Goal: Information Seeking & Learning: Learn about a topic

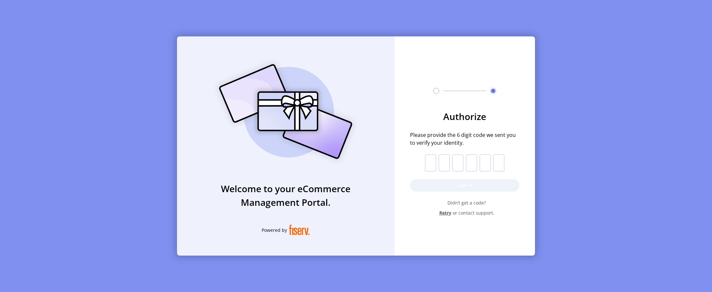
click at [434, 162] on input "text" at bounding box center [430, 163] width 11 height 17
paste input "*"
type input "*"
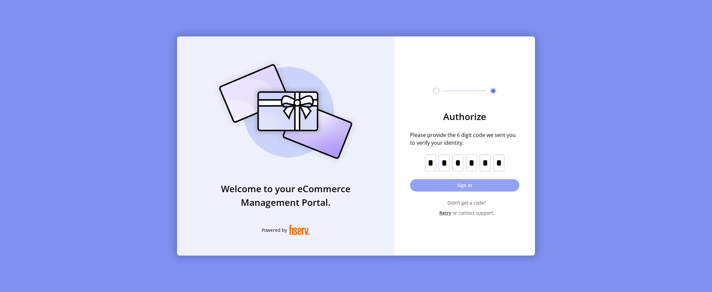
click at [440, 184] on button "Sign in" at bounding box center [464, 185] width 109 height 12
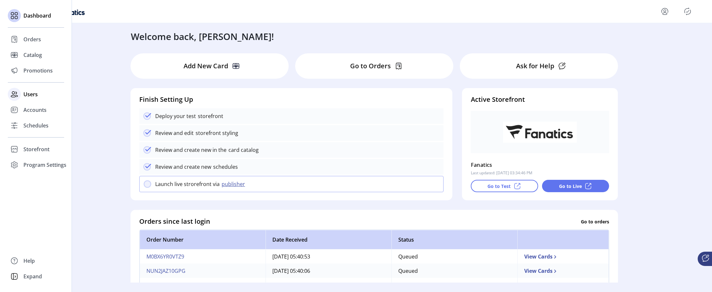
click at [34, 93] on span "Users" at bounding box center [30, 94] width 14 height 8
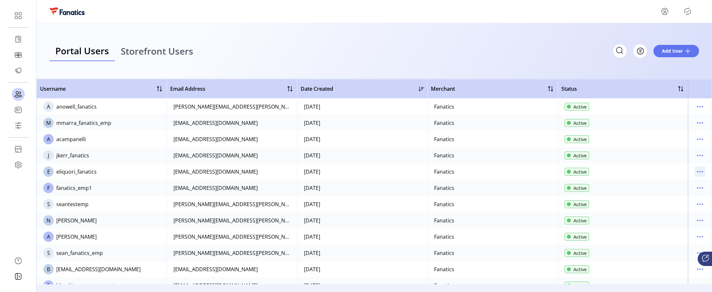
click at [695, 173] on icon "menu" at bounding box center [699, 172] width 10 height 10
click at [655, 187] on span "Edit Details" at bounding box center [669, 184] width 54 height 5
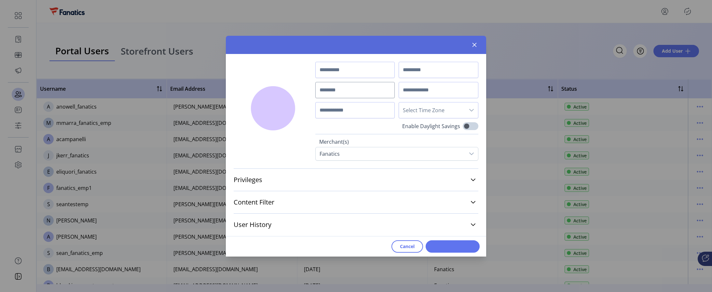
type input "*****"
type input "*******"
type input "**********"
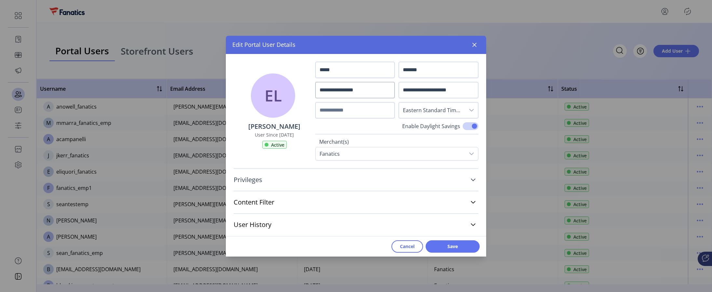
click at [255, 179] on span "Privileges" at bounding box center [248, 180] width 29 height 7
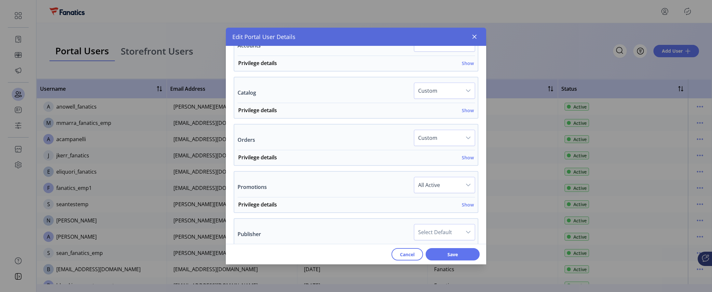
scroll to position [202, 0]
click at [463, 109] on h6 "Show" at bounding box center [468, 110] width 12 height 7
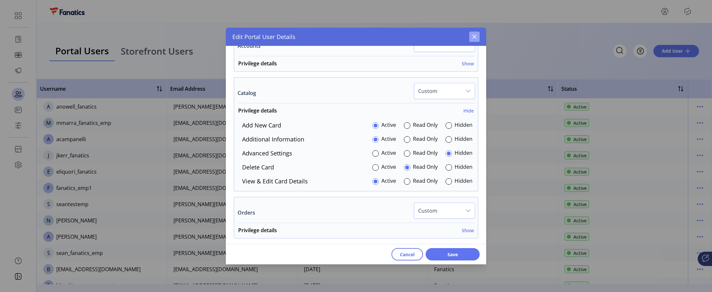
click at [476, 38] on icon "button" at bounding box center [474, 36] width 5 height 5
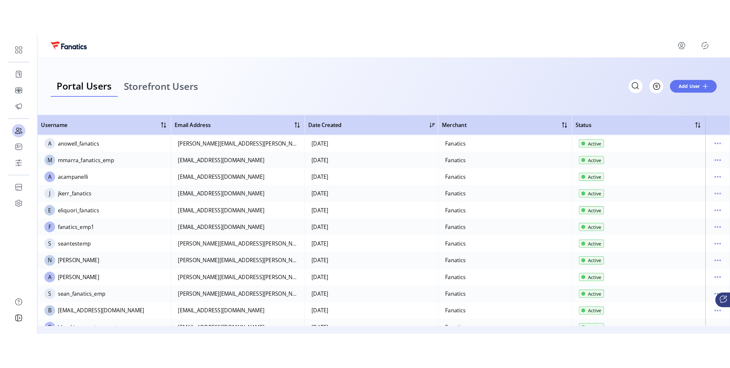
scroll to position [363, 0]
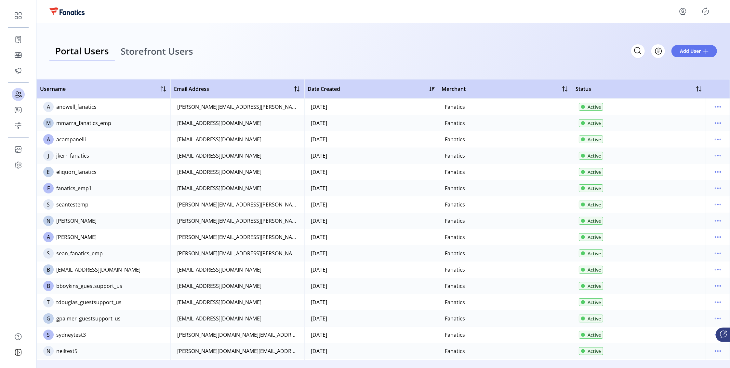
click at [172, 54] on span "Storefront Users" at bounding box center [157, 51] width 73 height 9
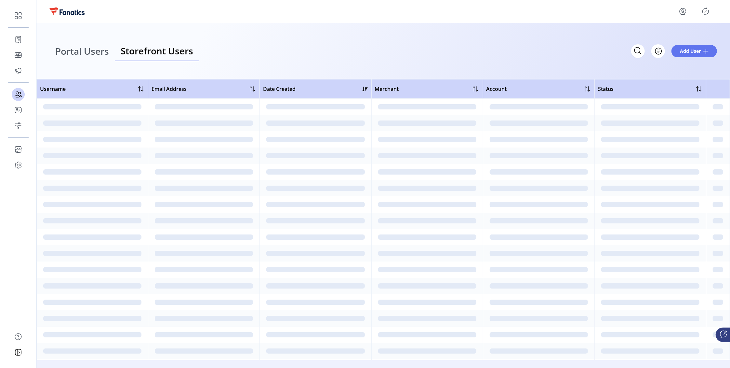
click at [157, 53] on span "Storefront Users" at bounding box center [157, 50] width 73 height 9
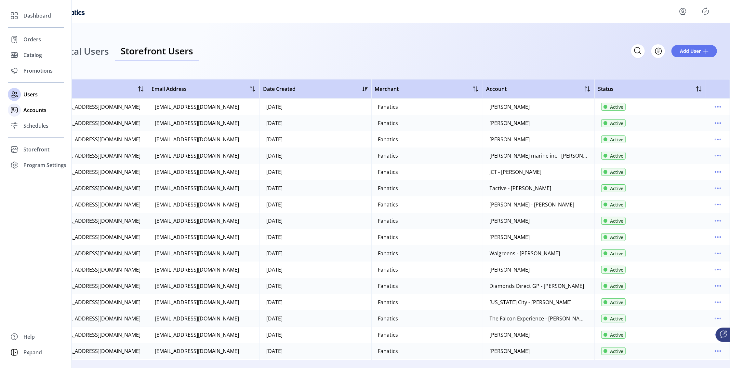
click at [28, 112] on span "Accounts" at bounding box center [34, 110] width 23 height 8
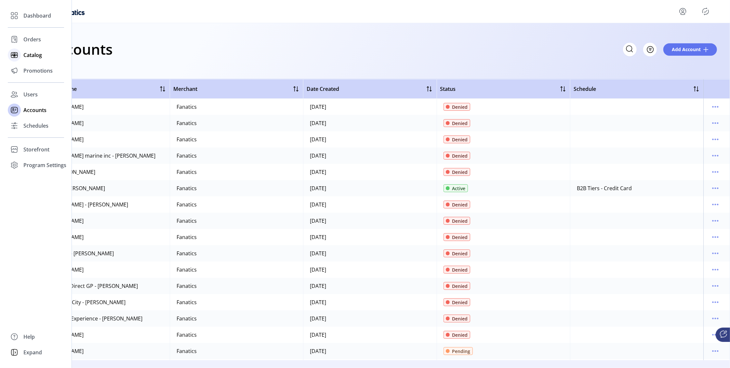
click at [40, 53] on span "Catalog" at bounding box center [32, 55] width 19 height 8
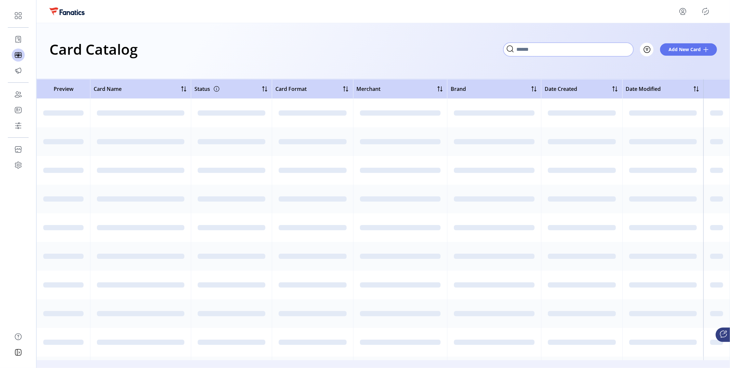
click at [627, 49] on input "Search" at bounding box center [569, 50] width 130 height 14
type input "***"
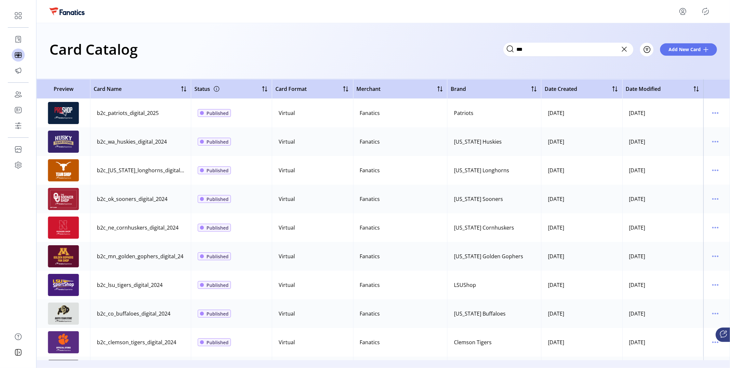
drag, startPoint x: 161, startPoint y: 113, endPoint x: 96, endPoint y: 112, distance: 64.4
click at [96, 112] on td "b2c_patriots_digital_2025" at bounding box center [140, 113] width 101 height 29
copy div "b2c_patriots_digital_2025"
drag, startPoint x: 169, startPoint y: 142, endPoint x: 96, endPoint y: 143, distance: 72.9
click at [96, 143] on td "b2c_wa_huskies_digital_2024" at bounding box center [140, 141] width 101 height 29
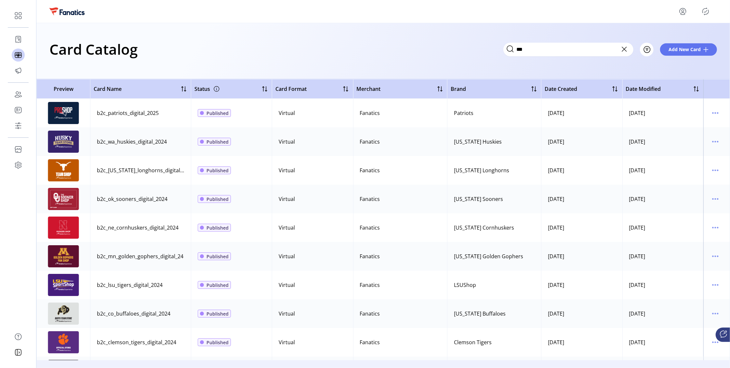
copy div "b2c_wa_huskies_digital_2024"
drag, startPoint x: 181, startPoint y: 170, endPoint x: 97, endPoint y: 166, distance: 84.0
click at [97, 166] on td "b2c_[US_STATE]_longhorns_digital_2024" at bounding box center [140, 170] width 101 height 29
copy div "b2c_[US_STATE]_longhorns_digital_2024"
drag, startPoint x: 169, startPoint y: 198, endPoint x: 92, endPoint y: 194, distance: 76.6
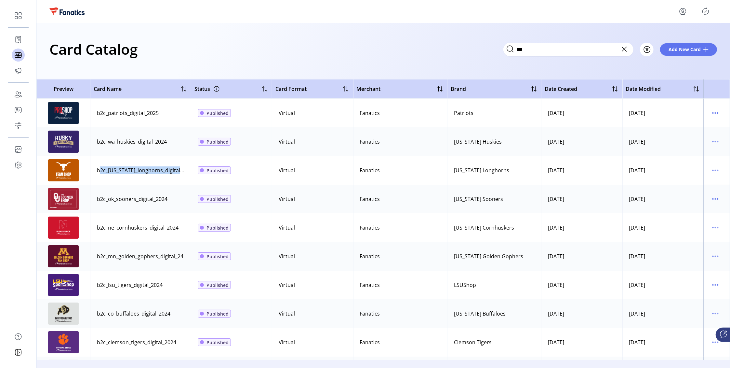
click at [92, 194] on td "b2c_ok_sooners_digital_2024" at bounding box center [140, 198] width 101 height 29
copy div "b2c_ok_sooners_digital_2024"
drag, startPoint x: 178, startPoint y: 229, endPoint x: 102, endPoint y: 221, distance: 76.5
click at [102, 221] on td "b2c_ne_cornhuskers_digital_2024" at bounding box center [140, 227] width 101 height 29
copy div "b2c_ne_cornhuskers_digital_2024"
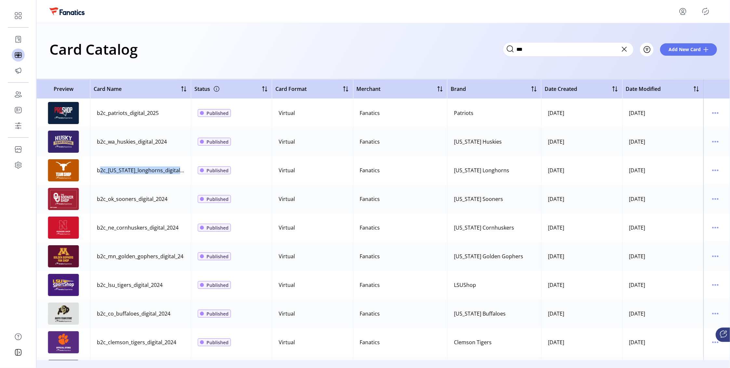
drag, startPoint x: 182, startPoint y: 255, endPoint x: 90, endPoint y: 254, distance: 92.1
click at [90, 254] on td "b2c_mn_golden_gophers_digital_24" at bounding box center [140, 256] width 101 height 29
copy div "b2c_mn_golden_gophers_digital_24"
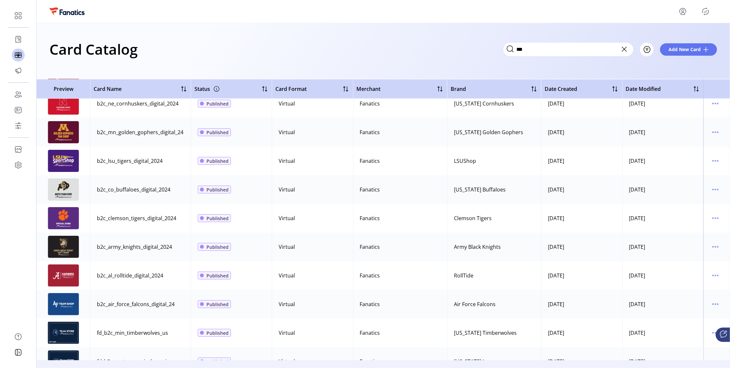
drag, startPoint x: 166, startPoint y: 159, endPoint x: 96, endPoint y: 159, distance: 69.9
click at [96, 159] on td "b2c_lsu_tigers_digital_2024" at bounding box center [140, 160] width 101 height 29
copy div "b2c_lsu_tigers_digital_2024"
drag, startPoint x: 169, startPoint y: 189, endPoint x: 93, endPoint y: 189, distance: 76.8
click at [93, 189] on td "b2c_co_buffaloes_digital_2024" at bounding box center [140, 189] width 101 height 29
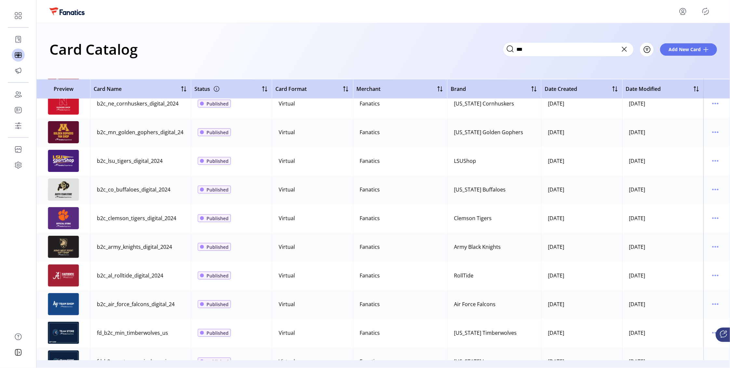
copy div "b2c_co_buffaloes_digital_2024"
drag, startPoint x: 178, startPoint y: 219, endPoint x: 99, endPoint y: 212, distance: 78.7
click at [99, 212] on td "b2c_clemson_tigers_digital_2024" at bounding box center [140, 218] width 101 height 29
copy div "b2c_clemson_tigers_digital_2024"
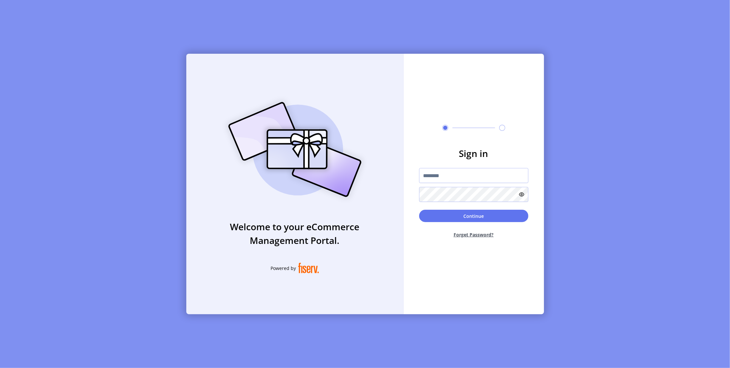
type input "**********"
click at [458, 219] on button "Continue" at bounding box center [473, 216] width 109 height 12
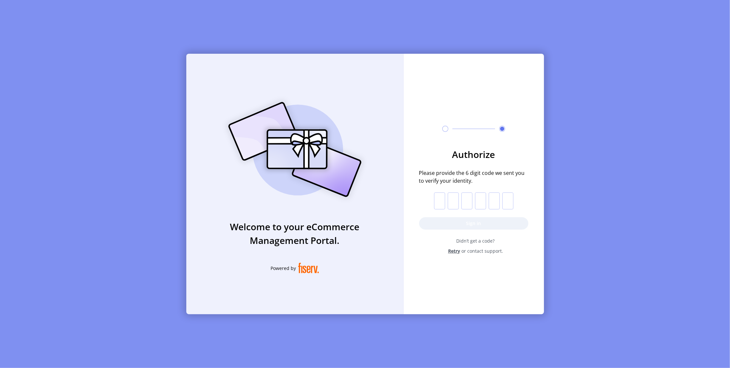
click at [438, 198] on input "text" at bounding box center [439, 200] width 11 height 17
paste input "*"
type input "*"
click at [452, 222] on button "Sign in" at bounding box center [473, 223] width 109 height 12
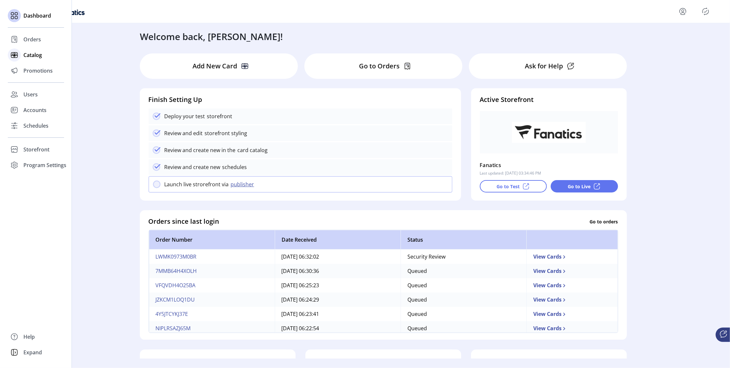
click at [27, 57] on span "Catalog" at bounding box center [32, 55] width 19 height 8
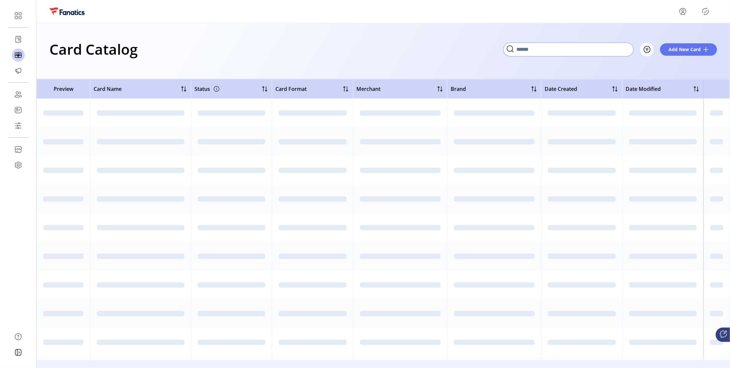
click at [625, 50] on input "Search" at bounding box center [569, 50] width 130 height 14
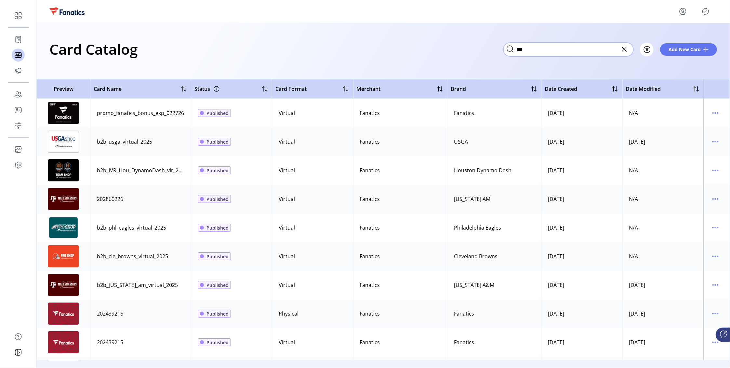
type input "***"
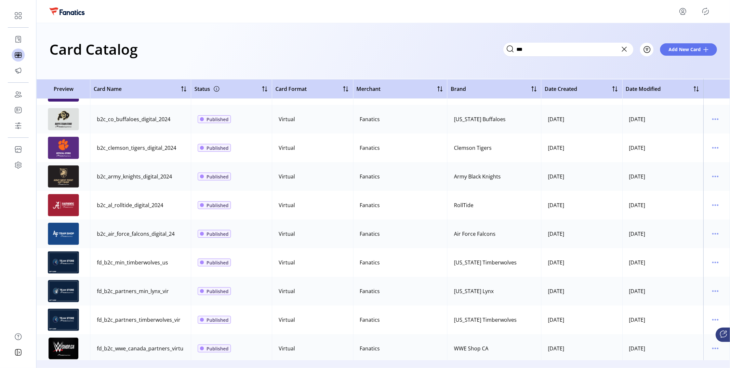
scroll to position [195, 0]
drag, startPoint x: 173, startPoint y: 176, endPoint x: 94, endPoint y: 175, distance: 78.7
click at [94, 175] on td "b2c_army_knights_digital_2024" at bounding box center [140, 176] width 101 height 29
copy div "b2c_army_knights_digital_2024"
drag, startPoint x: 168, startPoint y: 207, endPoint x: 98, endPoint y: 202, distance: 69.8
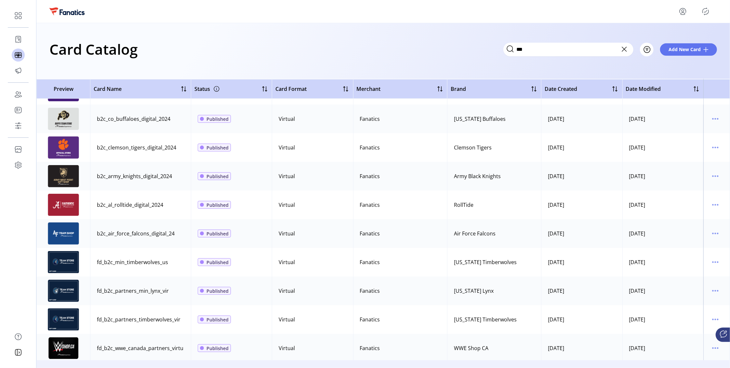
click at [98, 202] on td "b2c_al_rolltide_digital_2024" at bounding box center [140, 204] width 101 height 29
drag, startPoint x: 175, startPoint y: 234, endPoint x: 96, endPoint y: 230, distance: 79.4
click at [96, 230] on td "b2c_air_force_falcons_digital_24" at bounding box center [140, 233] width 101 height 29
drag, startPoint x: 170, startPoint y: 263, endPoint x: 95, endPoint y: 260, distance: 74.9
click at [95, 260] on td "fd_b2c_min_timberwolves_us" at bounding box center [140, 262] width 101 height 29
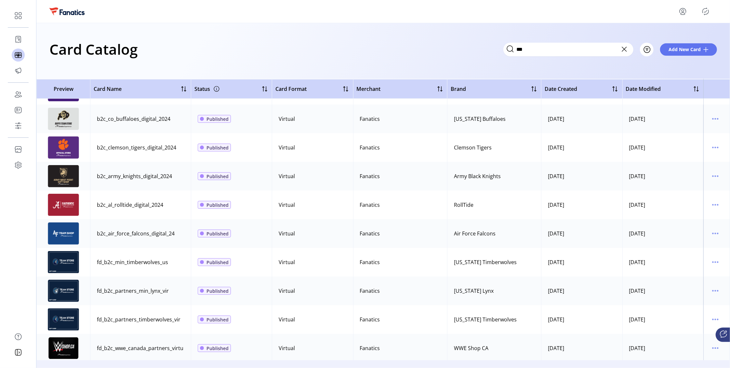
drag, startPoint x: 168, startPoint y: 292, endPoint x: 94, endPoint y: 291, distance: 74.8
click at [94, 291] on td "fd_b2c_partners_min_lynx_vir" at bounding box center [140, 290] width 101 height 29
drag, startPoint x: 171, startPoint y: 262, endPoint x: 97, endPoint y: 262, distance: 73.5
click at [97, 262] on td "fd_b2c_min_timberwolves_us" at bounding box center [140, 262] width 101 height 29
drag, startPoint x: 169, startPoint y: 290, endPoint x: 96, endPoint y: 291, distance: 73.5
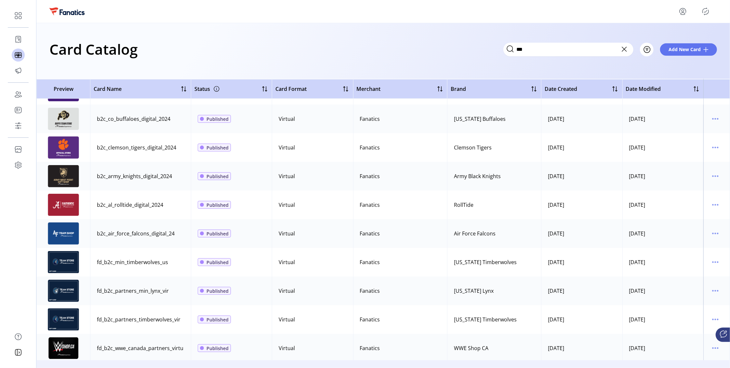
click at [96, 291] on td "fd_b2c_partners_min_lynx_vir" at bounding box center [140, 290] width 101 height 29
drag, startPoint x: 181, startPoint y: 319, endPoint x: 95, endPoint y: 318, distance: 85.5
click at [95, 292] on td "fd_b2c_partners_timberwolves_vir" at bounding box center [140, 319] width 101 height 29
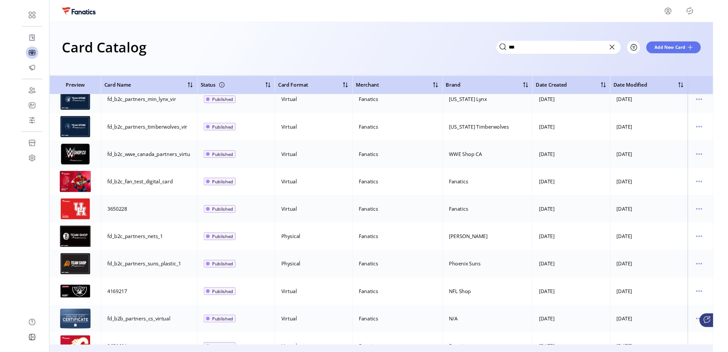
scroll to position [360, 0]
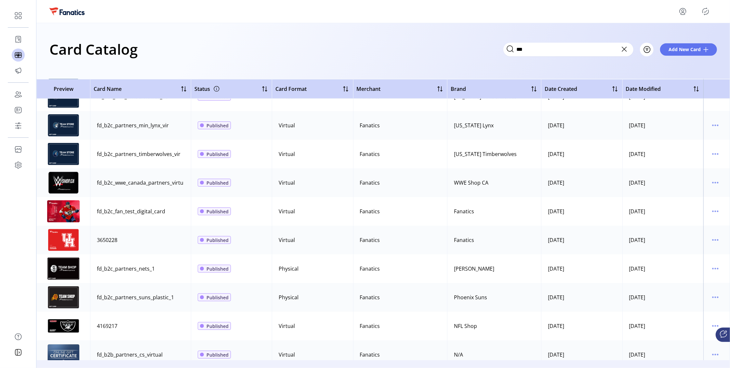
drag, startPoint x: 184, startPoint y: 181, endPoint x: 92, endPoint y: 186, distance: 91.9
click at [92, 186] on td "fd_b2c_wwe_canada_partners_virtu" at bounding box center [140, 182] width 101 height 29
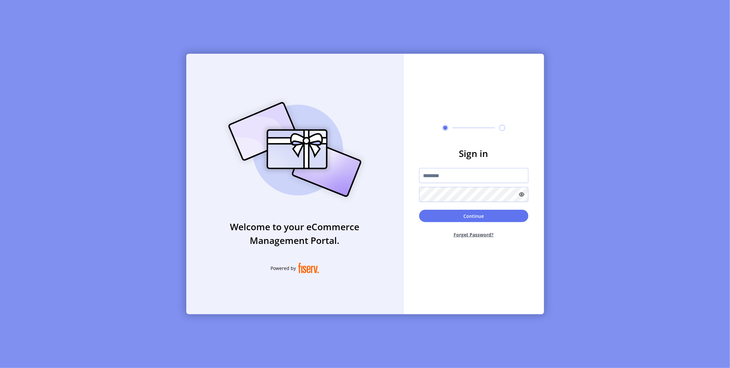
type input "**********"
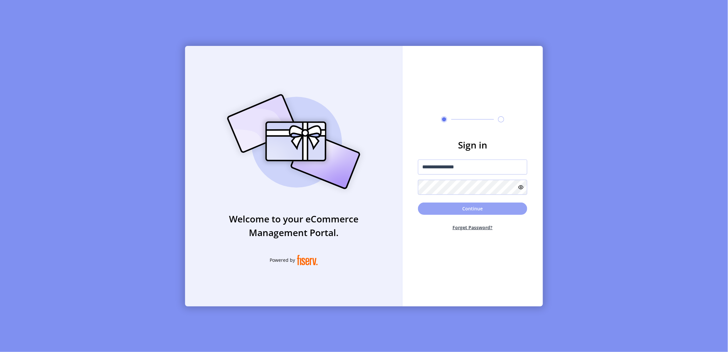
click at [467, 209] on button "Continue" at bounding box center [472, 208] width 109 height 12
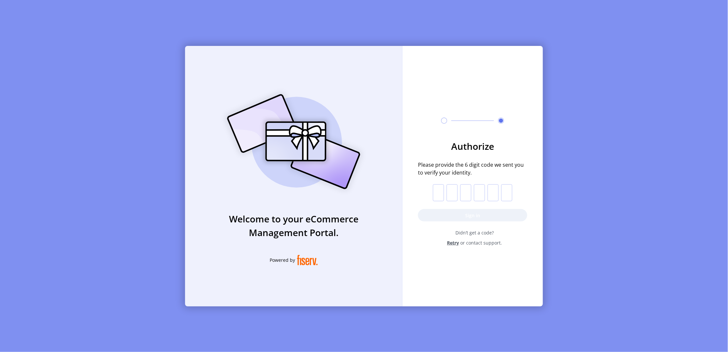
click at [442, 195] on input "text" at bounding box center [438, 192] width 11 height 17
paste input "*"
type input "*"
click at [441, 211] on button "Sign in" at bounding box center [472, 215] width 109 height 12
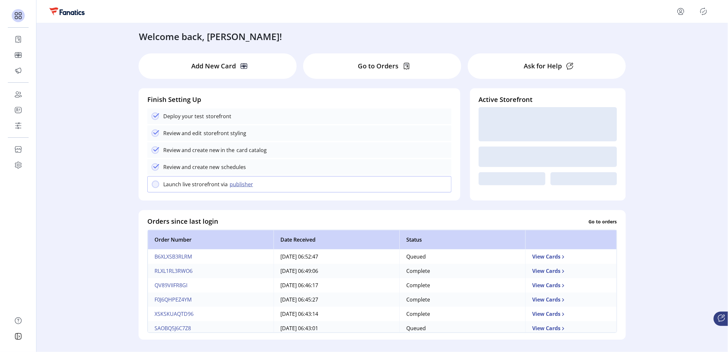
click at [76, 95] on div "Welcome back, [PERSON_NAME]! Add New Card Go to Orders Ask for Help Finish Sett…" at bounding box center [382, 182] width 692 height 319
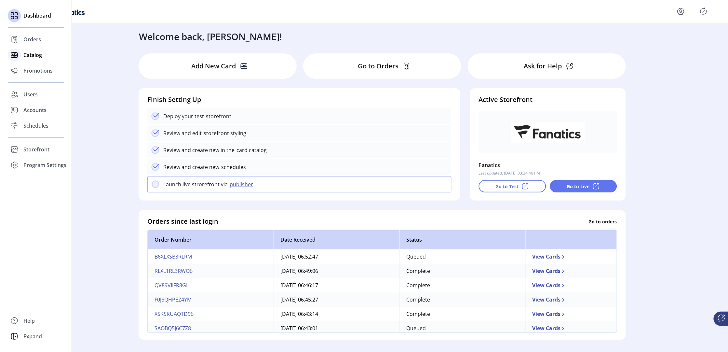
click at [33, 59] on div "Catalog" at bounding box center [36, 55] width 56 height 16
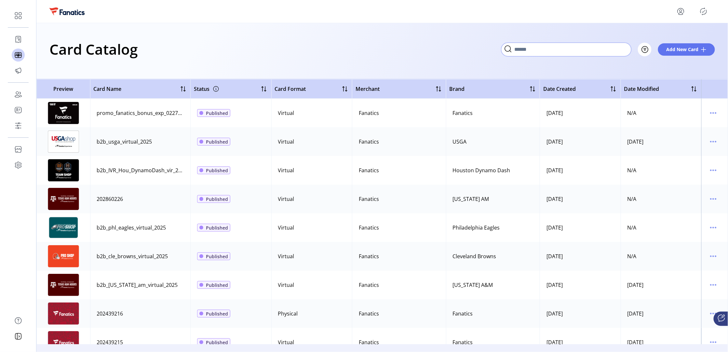
click at [619, 46] on input "Search" at bounding box center [566, 50] width 130 height 14
type input "***"
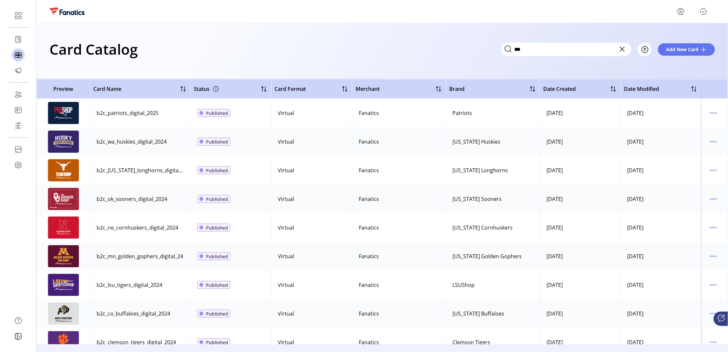
drag, startPoint x: 164, startPoint y: 113, endPoint x: 94, endPoint y: 112, distance: 70.3
click at [94, 112] on td "b2c_patriots_digital_2025" at bounding box center [140, 113] width 101 height 29
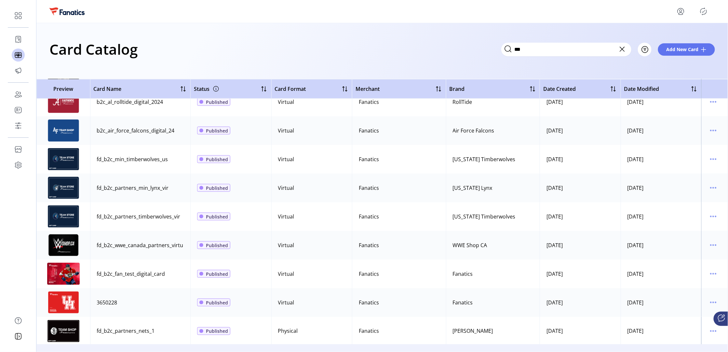
scroll to position [298, 0]
drag, startPoint x: 166, startPoint y: 271, endPoint x: 90, endPoint y: 271, distance: 75.1
click at [90, 271] on td "fd_b2c_fan_test_digital_card" at bounding box center [140, 273] width 101 height 29
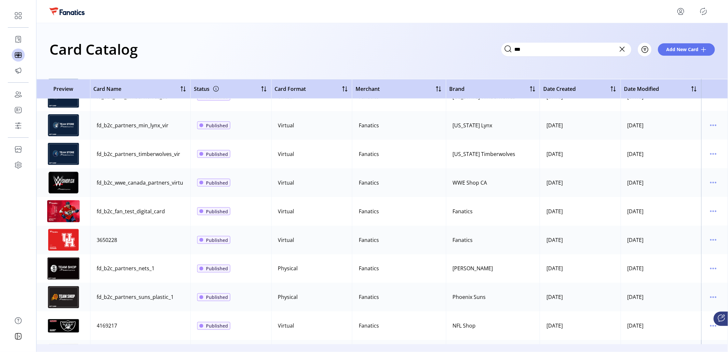
scroll to position [366, 0]
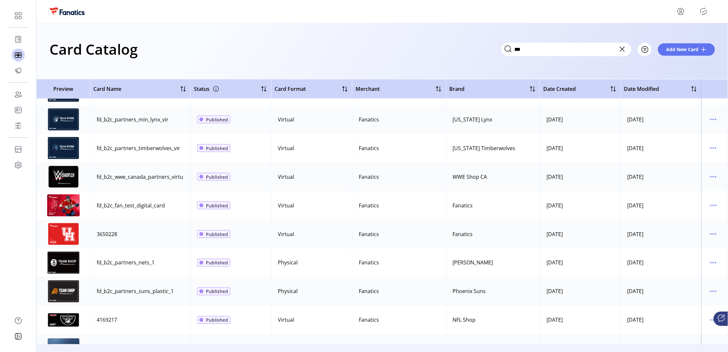
drag, startPoint x: 155, startPoint y: 265, endPoint x: 95, endPoint y: 263, distance: 60.2
click at [95, 263] on td "fd_b2c_partners_nets_1" at bounding box center [140, 262] width 101 height 29
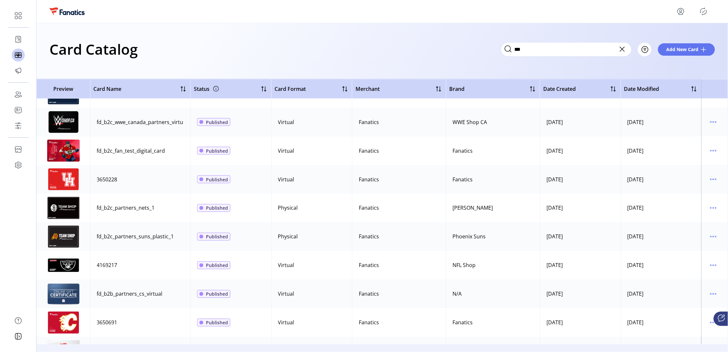
drag, startPoint x: 172, startPoint y: 237, endPoint x: 95, endPoint y: 234, distance: 76.5
click at [95, 234] on td "fd_b2c_partners_suns_plastic_1" at bounding box center [140, 236] width 101 height 29
drag, startPoint x: 163, startPoint y: 292, endPoint x: 90, endPoint y: 292, distance: 72.2
click at [90, 292] on td "fd_b2b_partners_cs_virtual" at bounding box center [140, 293] width 101 height 29
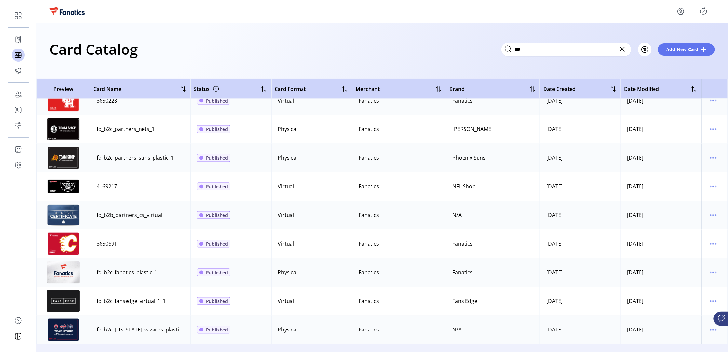
drag, startPoint x: 160, startPoint y: 272, endPoint x: 91, endPoint y: 272, distance: 68.6
click at [91, 272] on td "fd_b2c_fanatics_plastic_1" at bounding box center [140, 272] width 101 height 29
drag, startPoint x: 168, startPoint y: 299, endPoint x: 98, endPoint y: 296, distance: 70.0
click at [98, 292] on td "fd_b2c_fansedge_virtual_1_1" at bounding box center [140, 301] width 101 height 29
drag, startPoint x: 178, startPoint y: 329, endPoint x: 78, endPoint y: 323, distance: 100.0
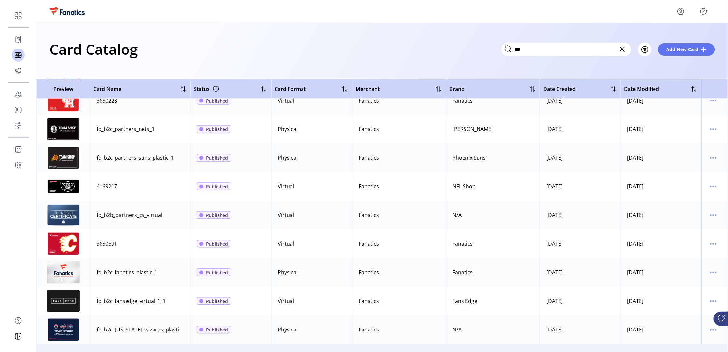
click at [78, 292] on tr "fd_b2c_[US_STATE]_wizards_plasti Published Physical Fanatics N/A [DATE] [DATE]" at bounding box center [382, 329] width 692 height 29
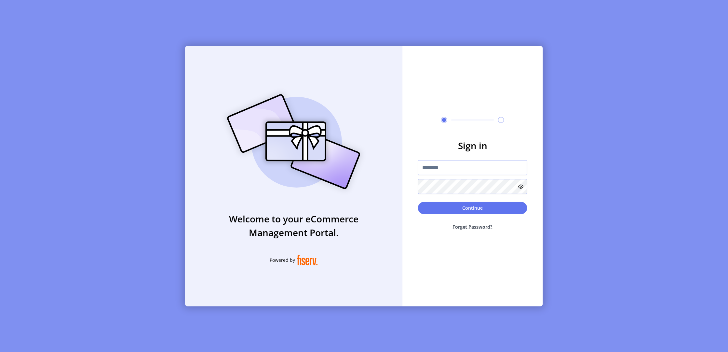
type input "**********"
